Goal: Information Seeking & Learning: Learn about a topic

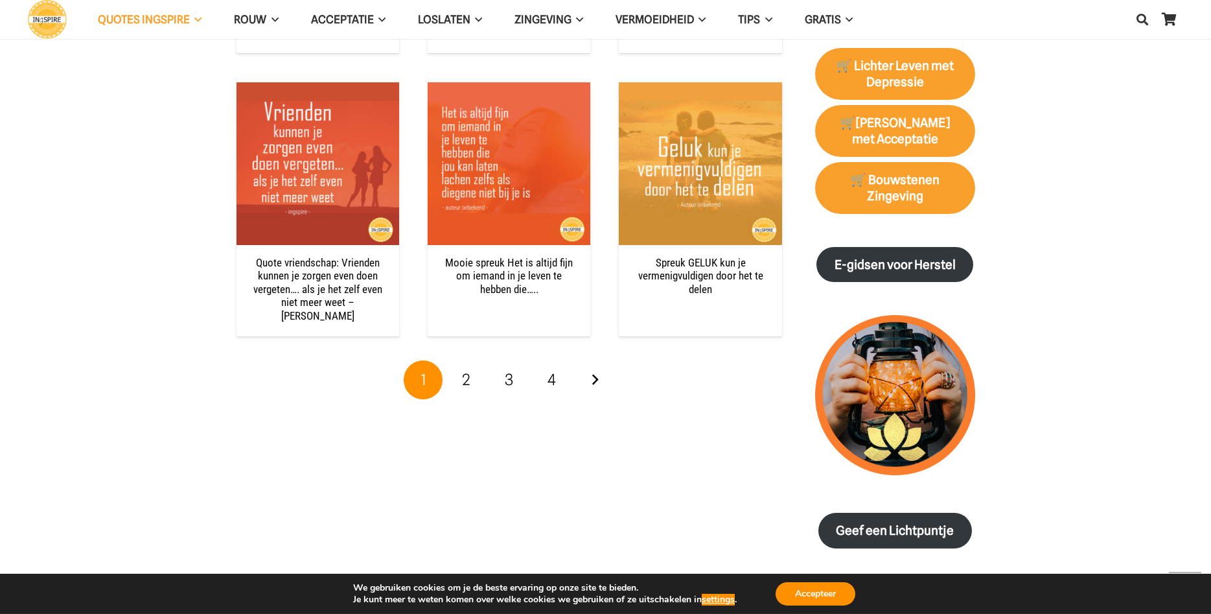
scroll to position [1322, 0]
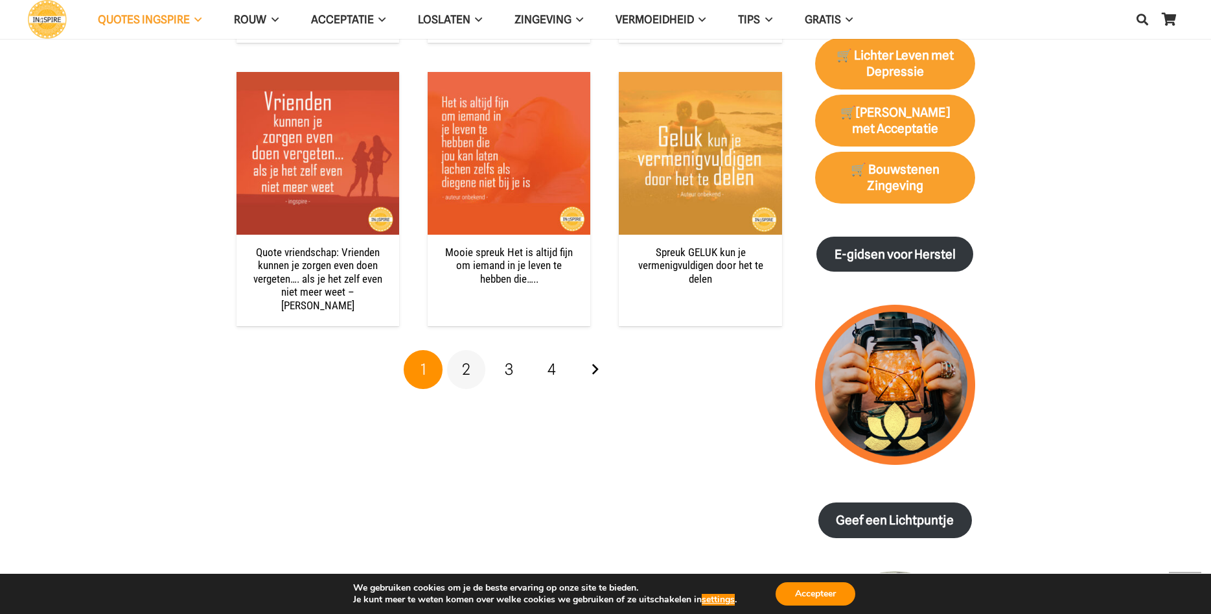
click at [464, 360] on span "2" at bounding box center [466, 369] width 8 height 19
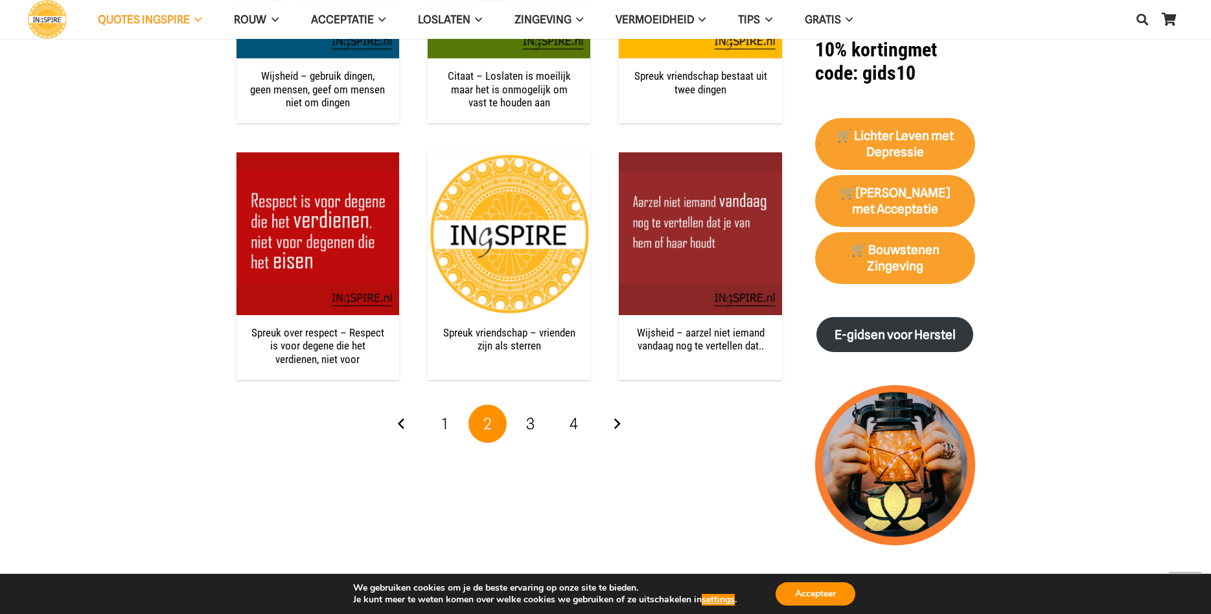
scroll to position [1256, 0]
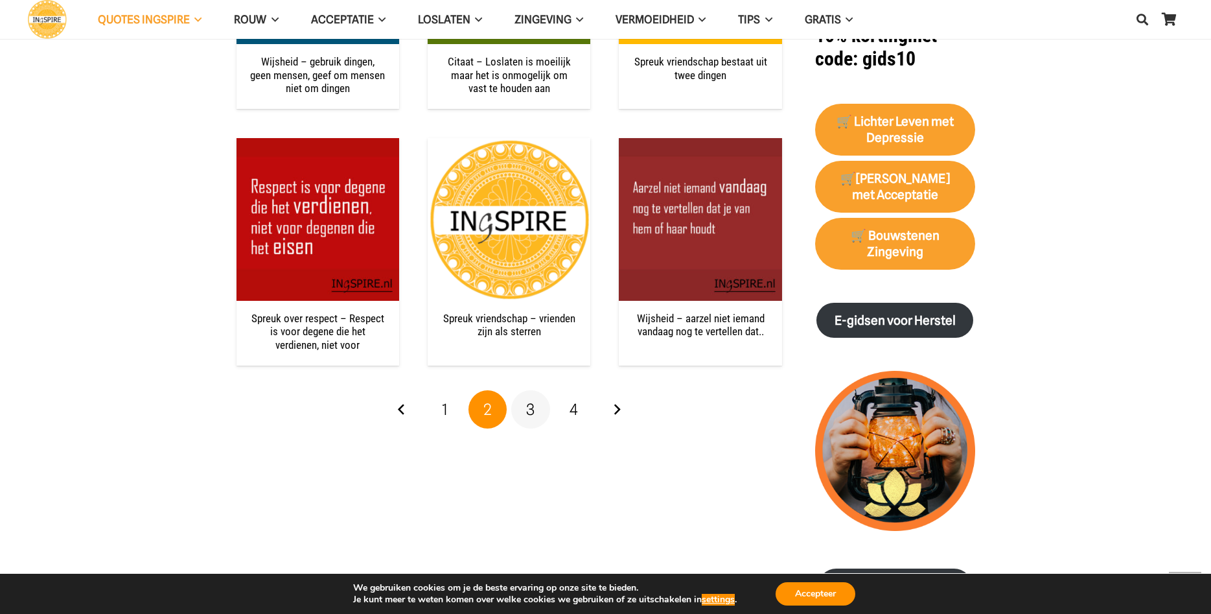
click at [531, 413] on span "3" at bounding box center [530, 409] width 8 height 19
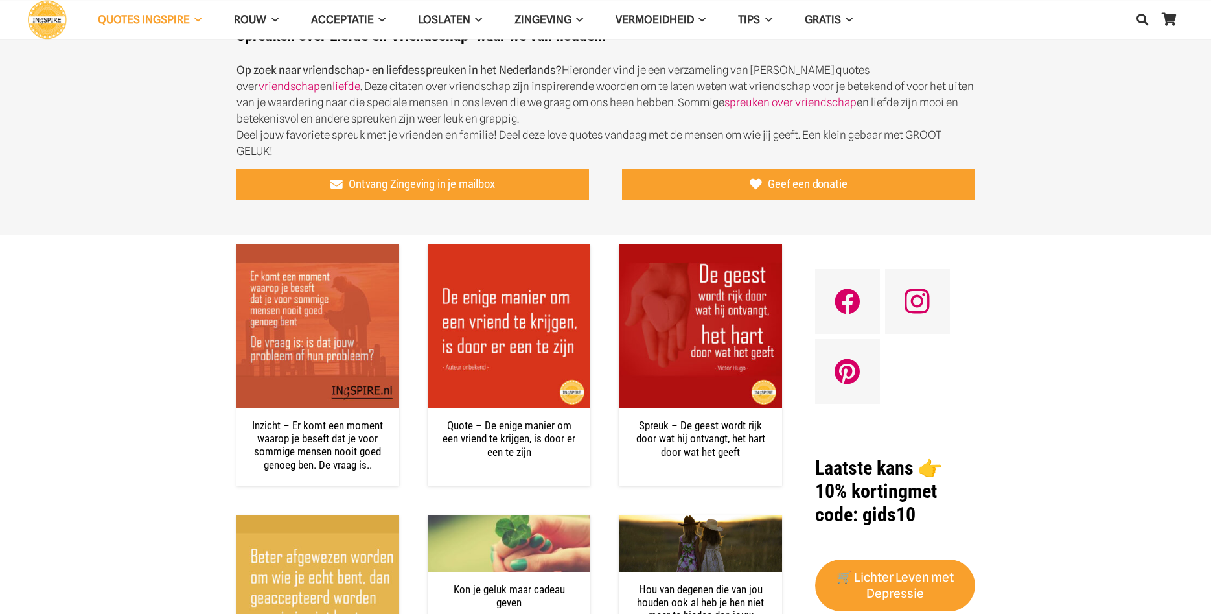
scroll to position [540, 0]
